Goal: Information Seeking & Learning: Learn about a topic

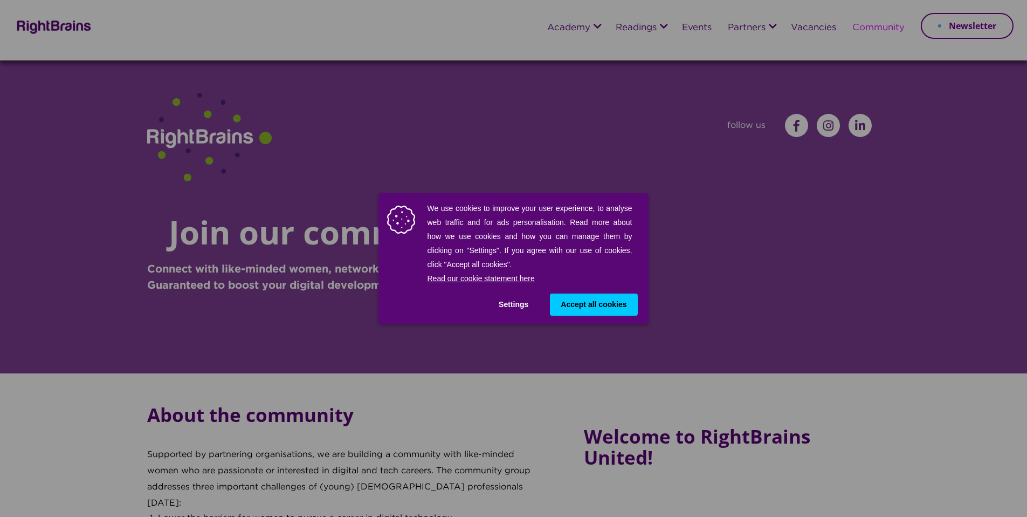
click at [569, 301] on span "Accept all cookies" at bounding box center [594, 304] width 66 height 11
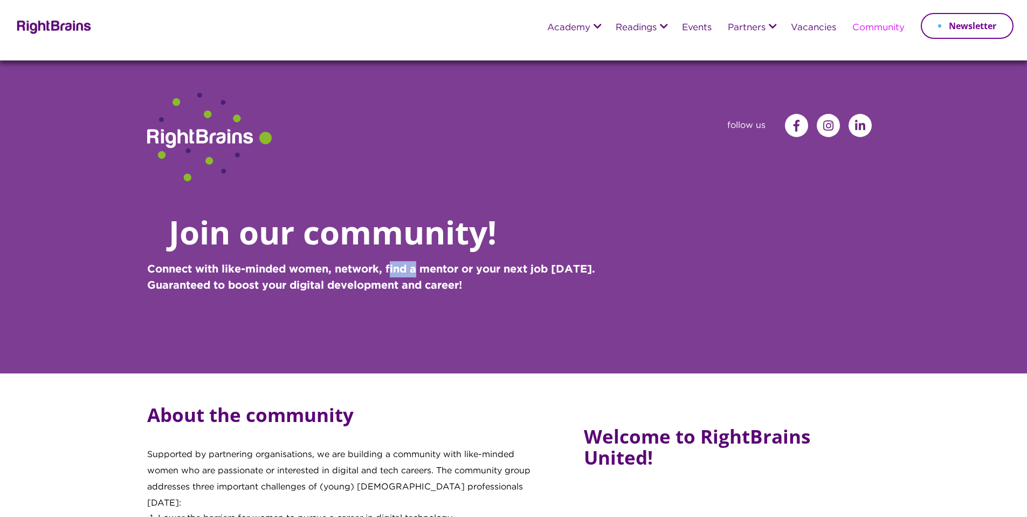
drag, startPoint x: 395, startPoint y: 274, endPoint x: 418, endPoint y: 274, distance: 23.7
click at [418, 274] on p "Connect with like-minded women, network, find a mentor or your next job [DATE].…" at bounding box center [422, 285] width 550 height 49
click at [418, 280] on p "Connect with like-minded women, network, find a mentor or your next job [DATE].…" at bounding box center [422, 285] width 550 height 49
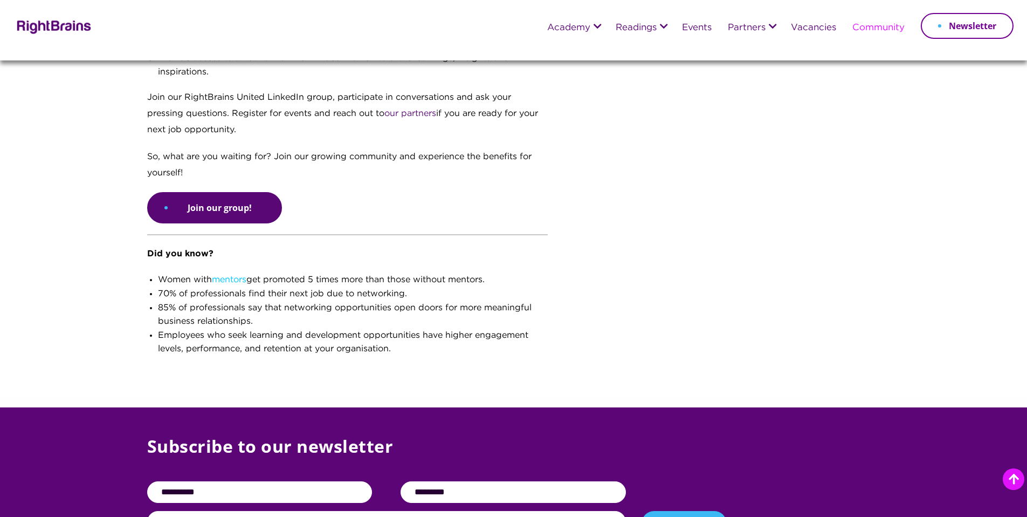
scroll to position [451, 0]
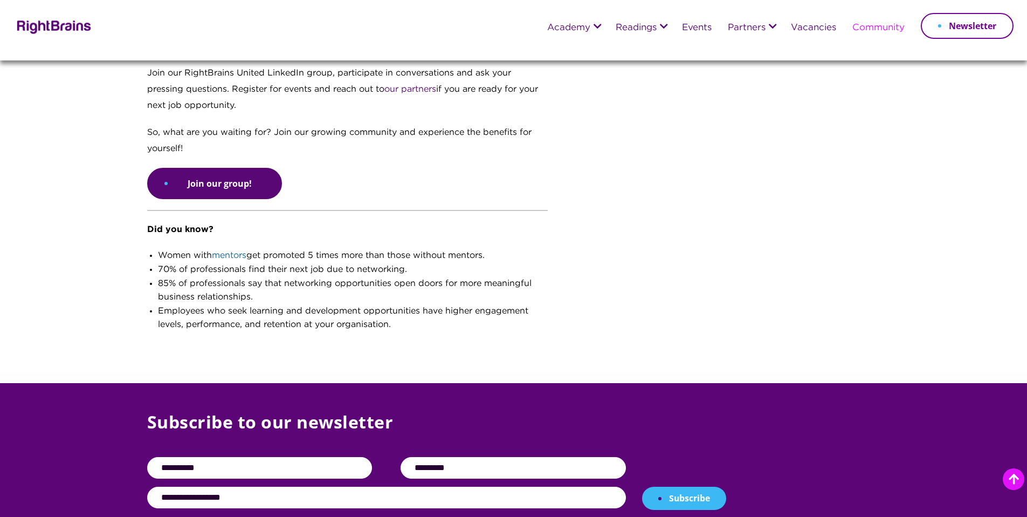
click at [232, 251] on link "mentors" at bounding box center [229, 255] width 35 height 8
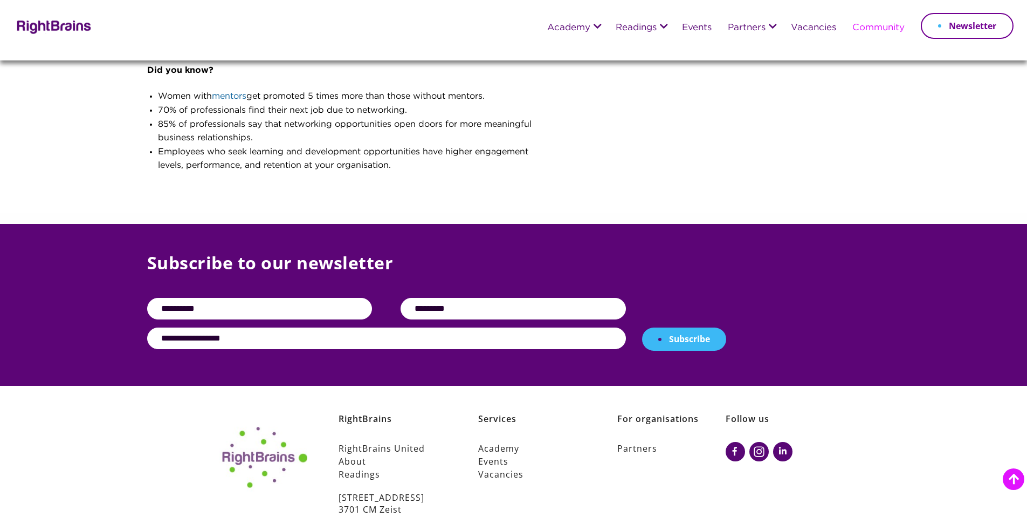
scroll to position [684, 0]
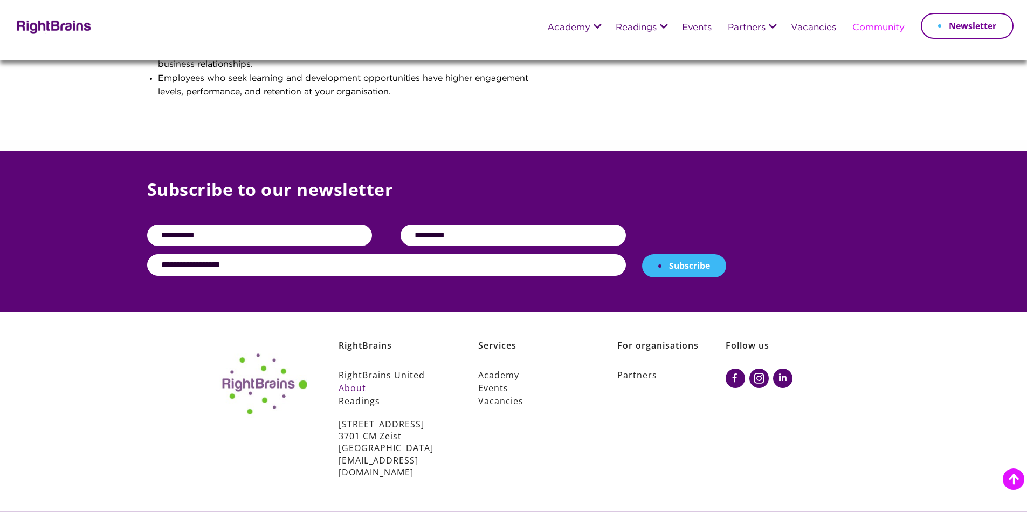
click at [354, 381] on link "About" at bounding box center [393, 387] width 108 height 13
